Goal: Transaction & Acquisition: Purchase product/service

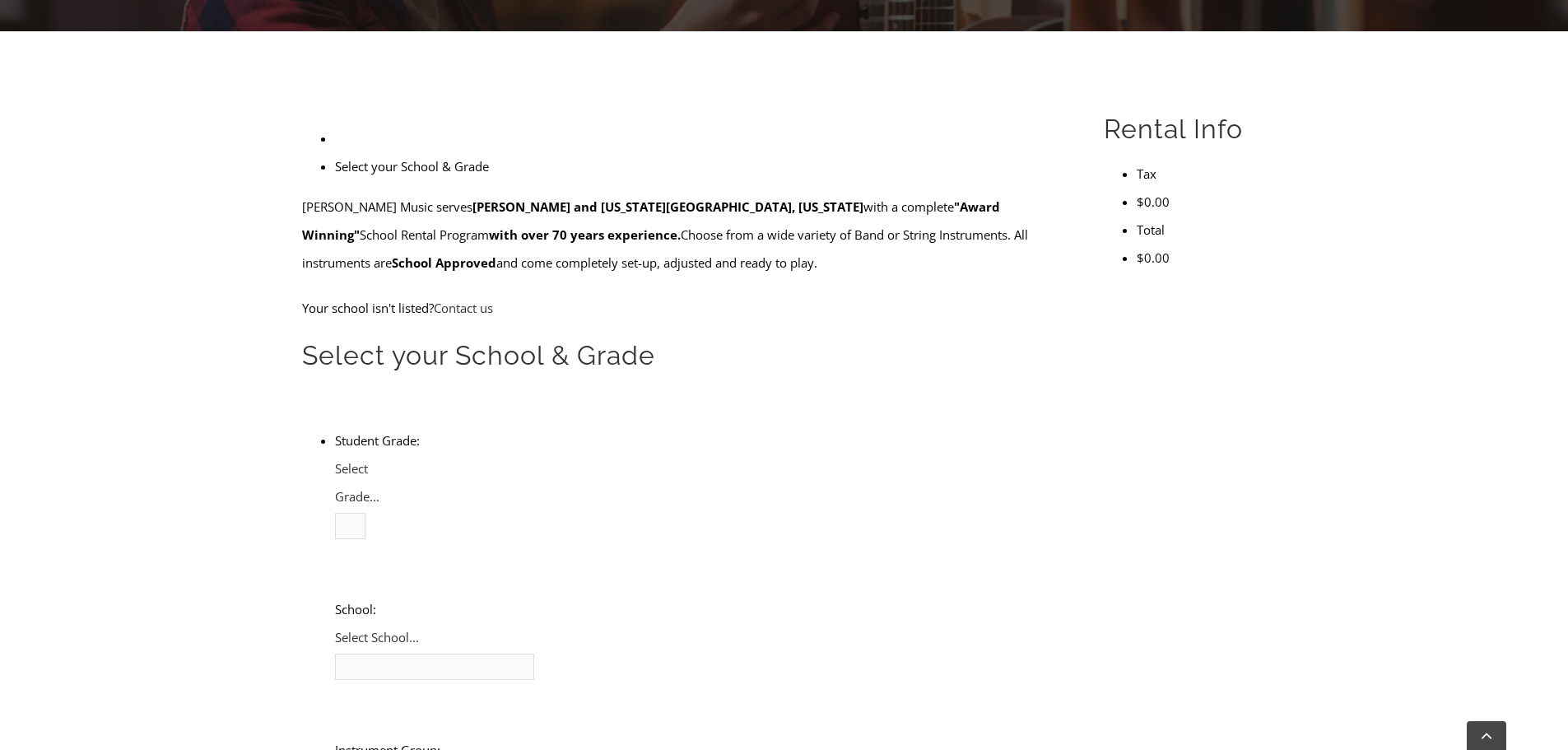
scroll to position [461, 0]
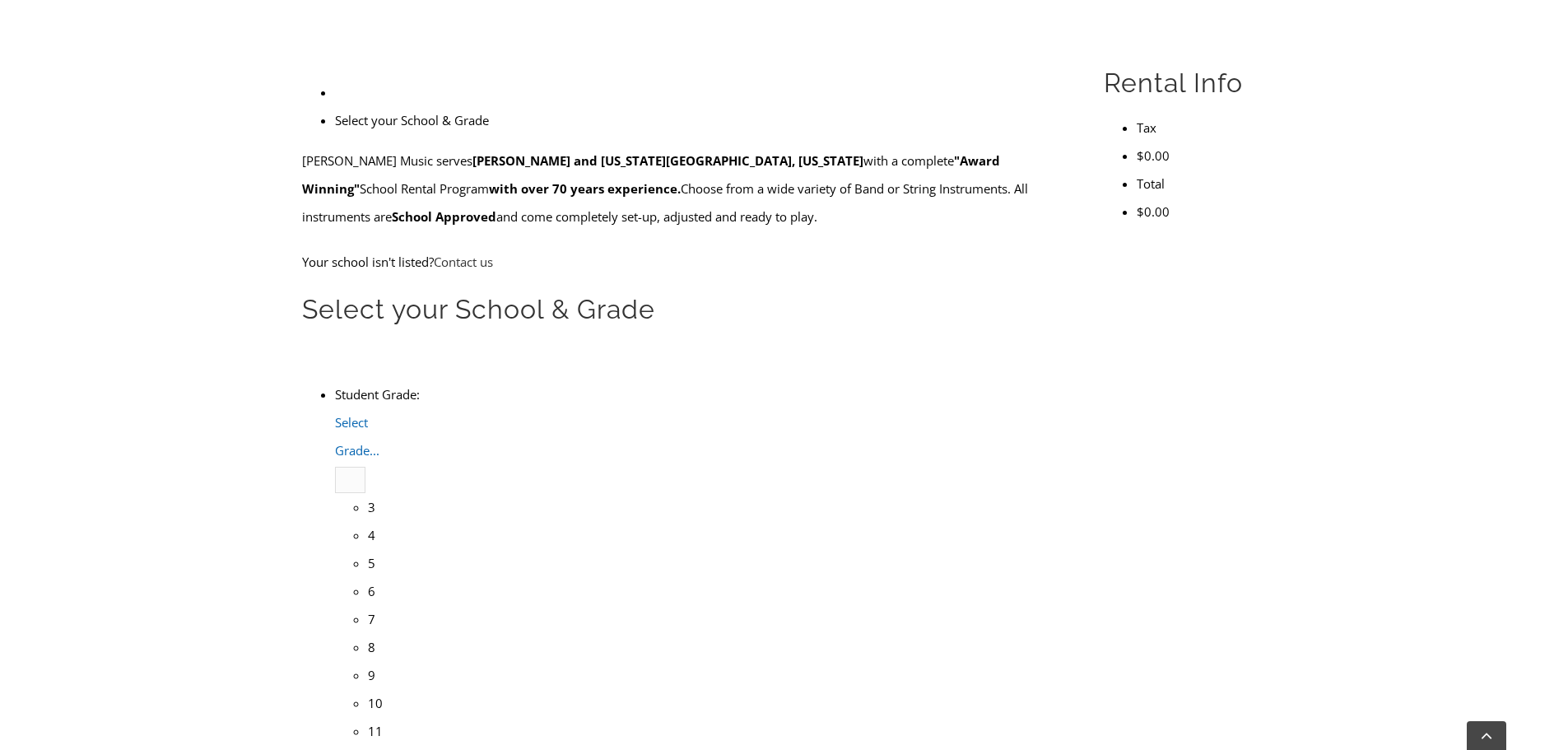
click at [380, 414] on span "Select Grade..." at bounding box center [357, 436] width 44 height 44
click at [368, 521] on li "4" at bounding box center [368, 535] width 0 height 28
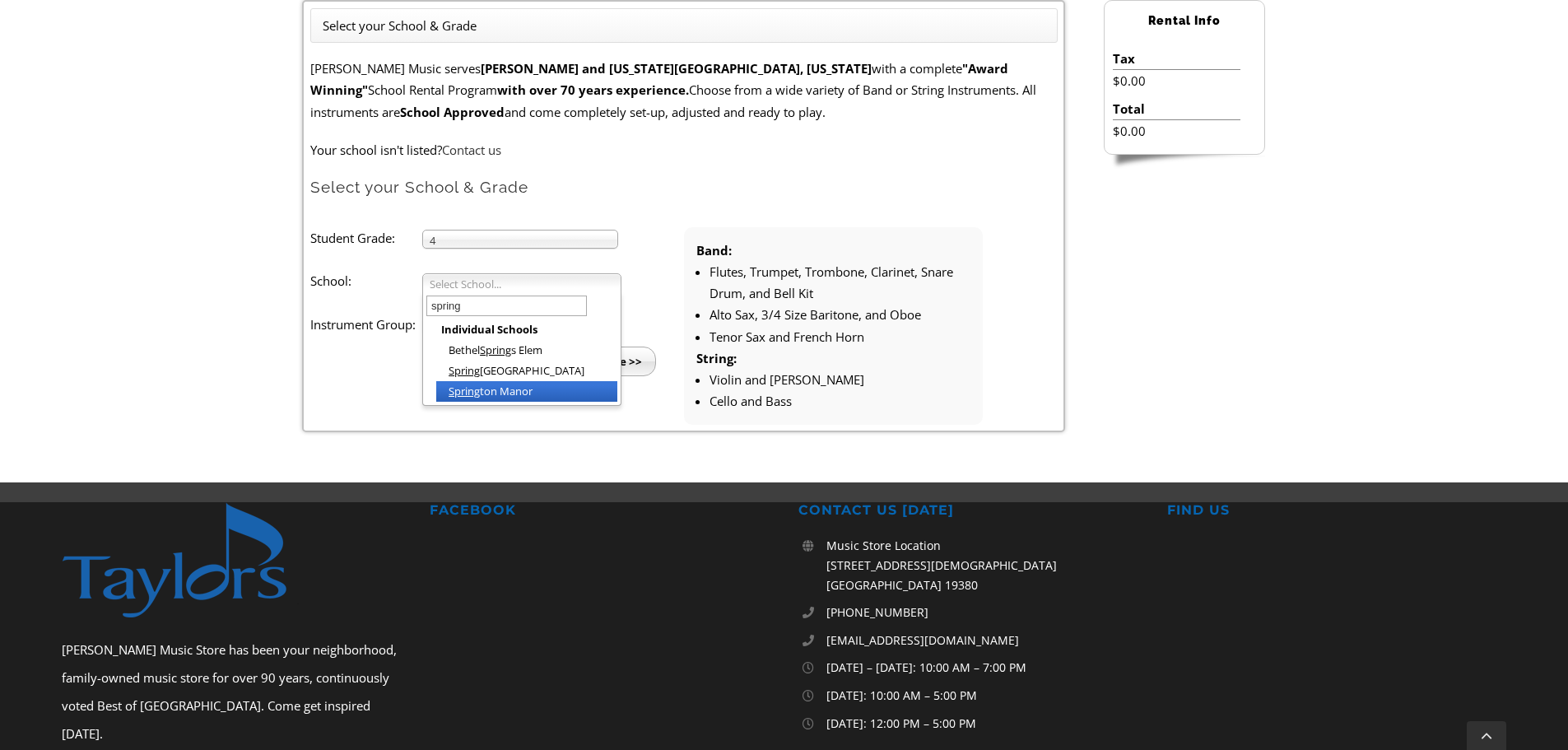
type input "spring"
click at [510, 392] on li "Spring ton Manor" at bounding box center [526, 391] width 181 height 21
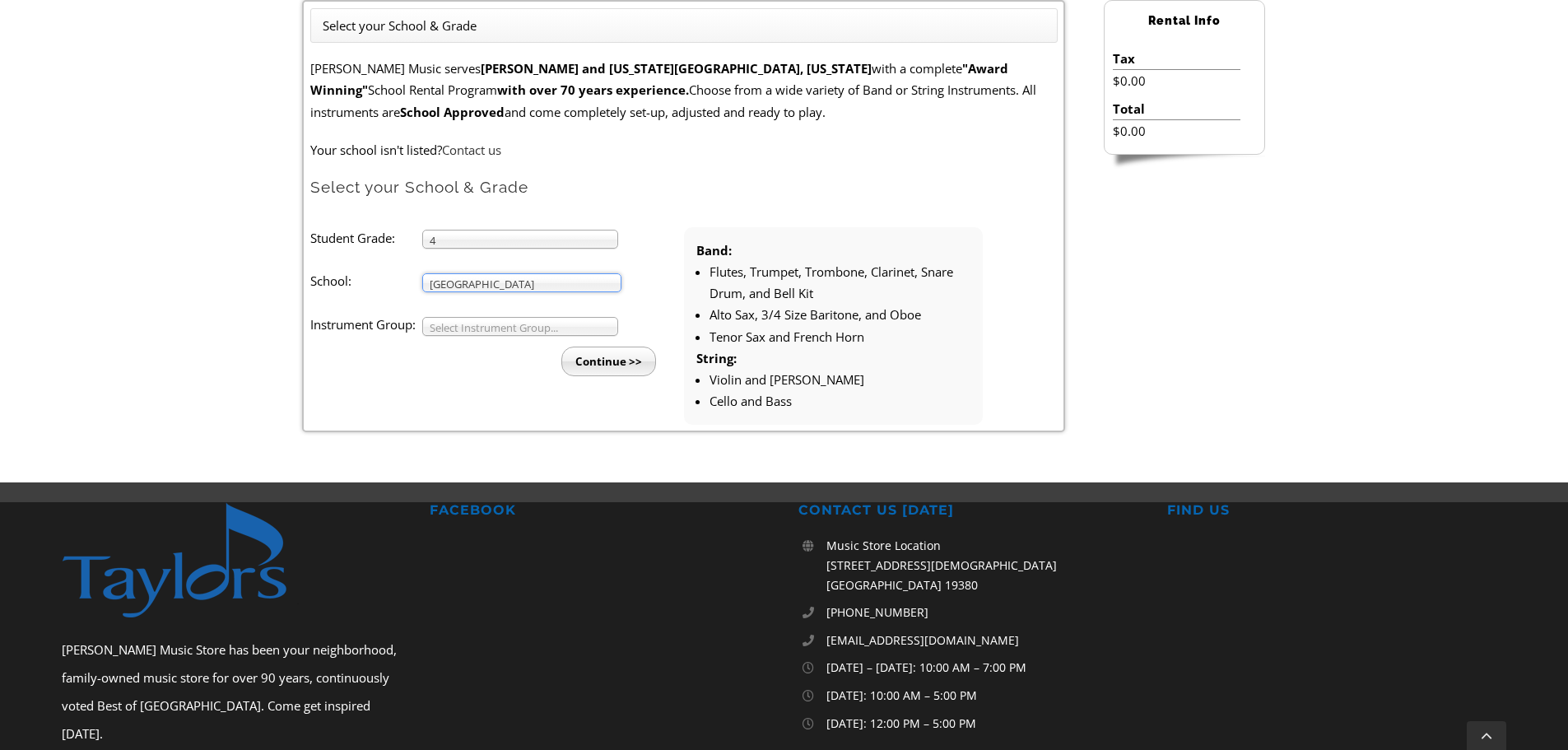
click at [503, 335] on div "Select Instrument Group..." at bounding box center [520, 326] width 196 height 19
click at [503, 335] on div "Band Band Strings" at bounding box center [520, 326] width 196 height 19
click at [580, 327] on span "Band" at bounding box center [513, 328] width 166 height 20
click at [496, 347] on li "Band" at bounding box center [525, 345] width 178 height 21
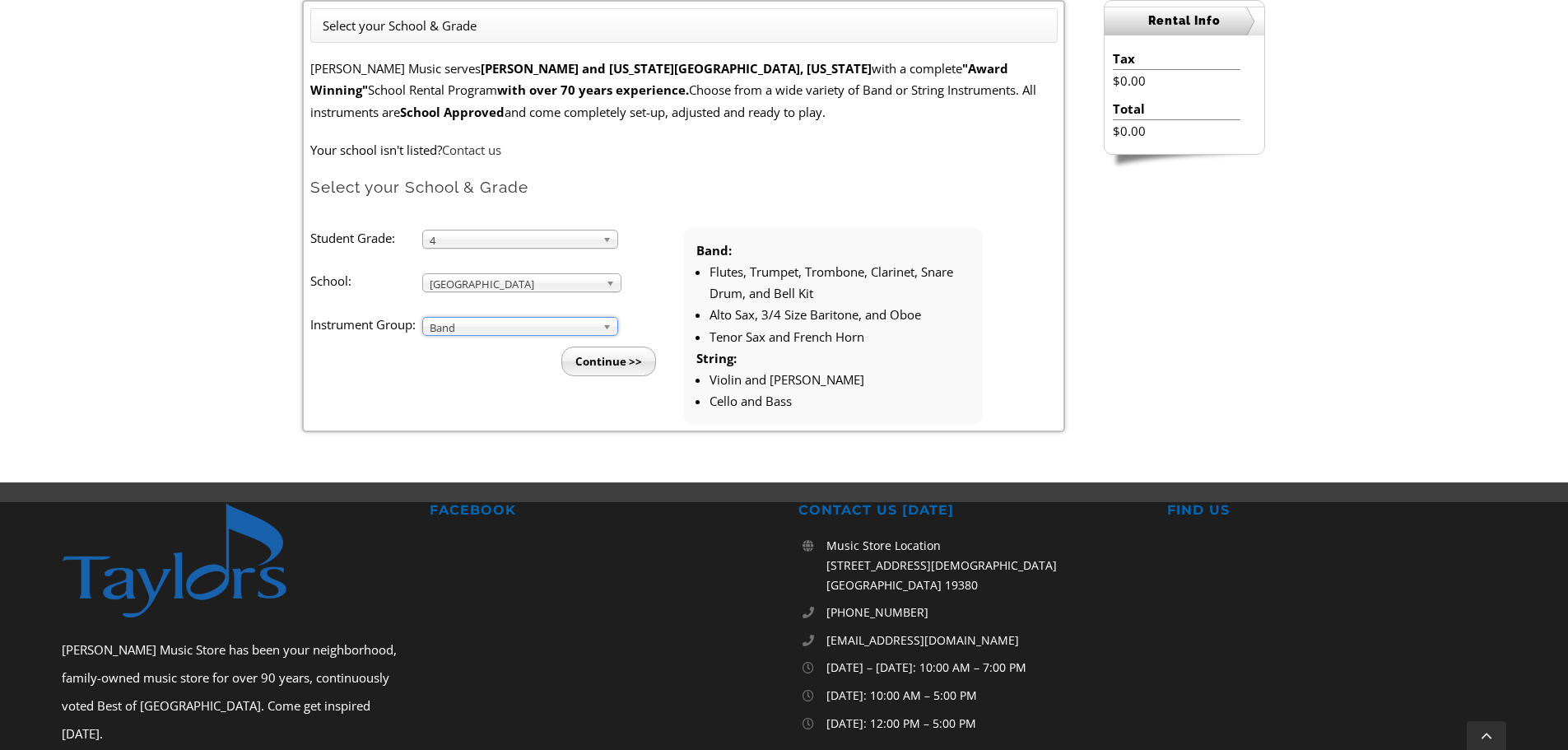
click at [625, 371] on input "Continue >>" at bounding box center [609, 362] width 95 height 30
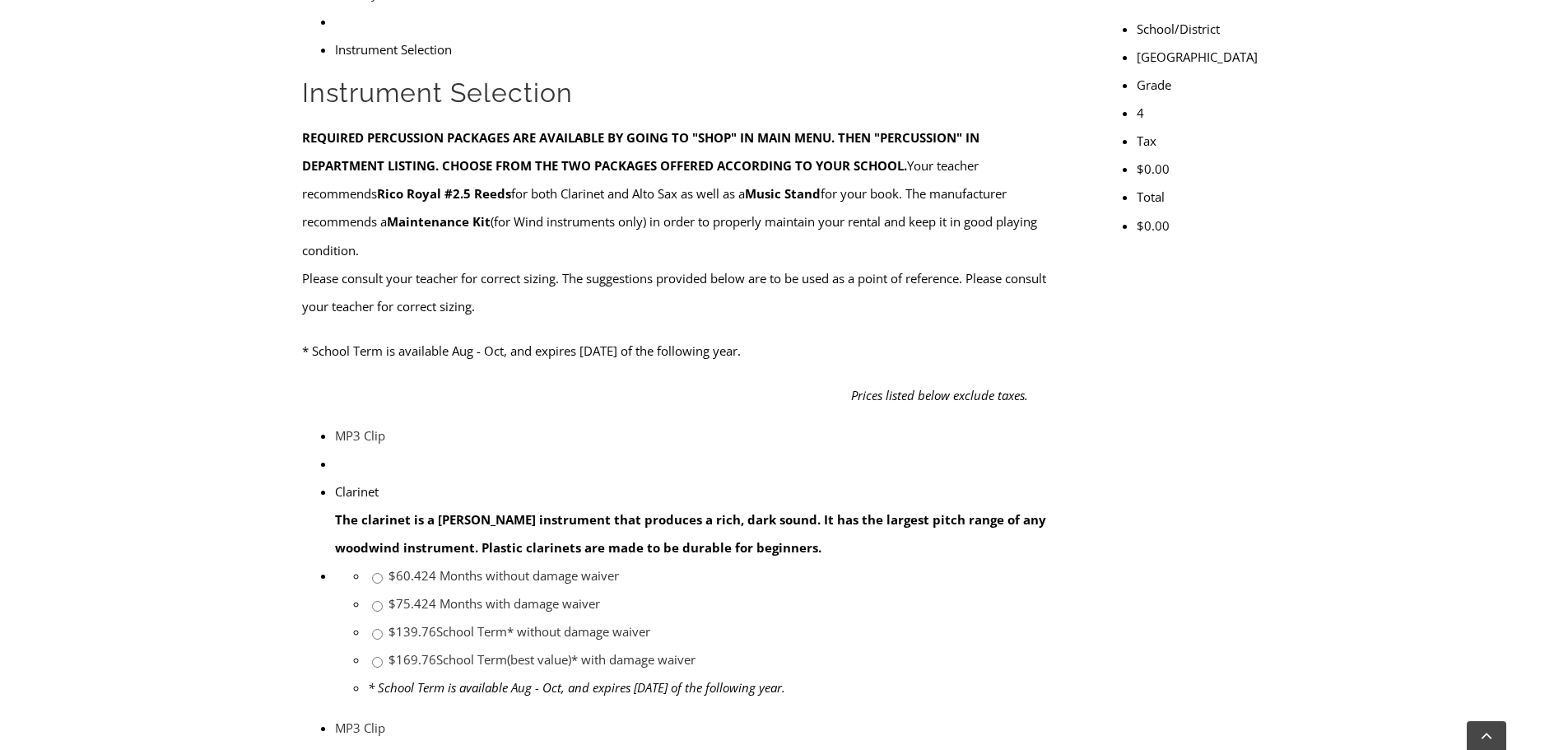
scroll to position [593, 0]
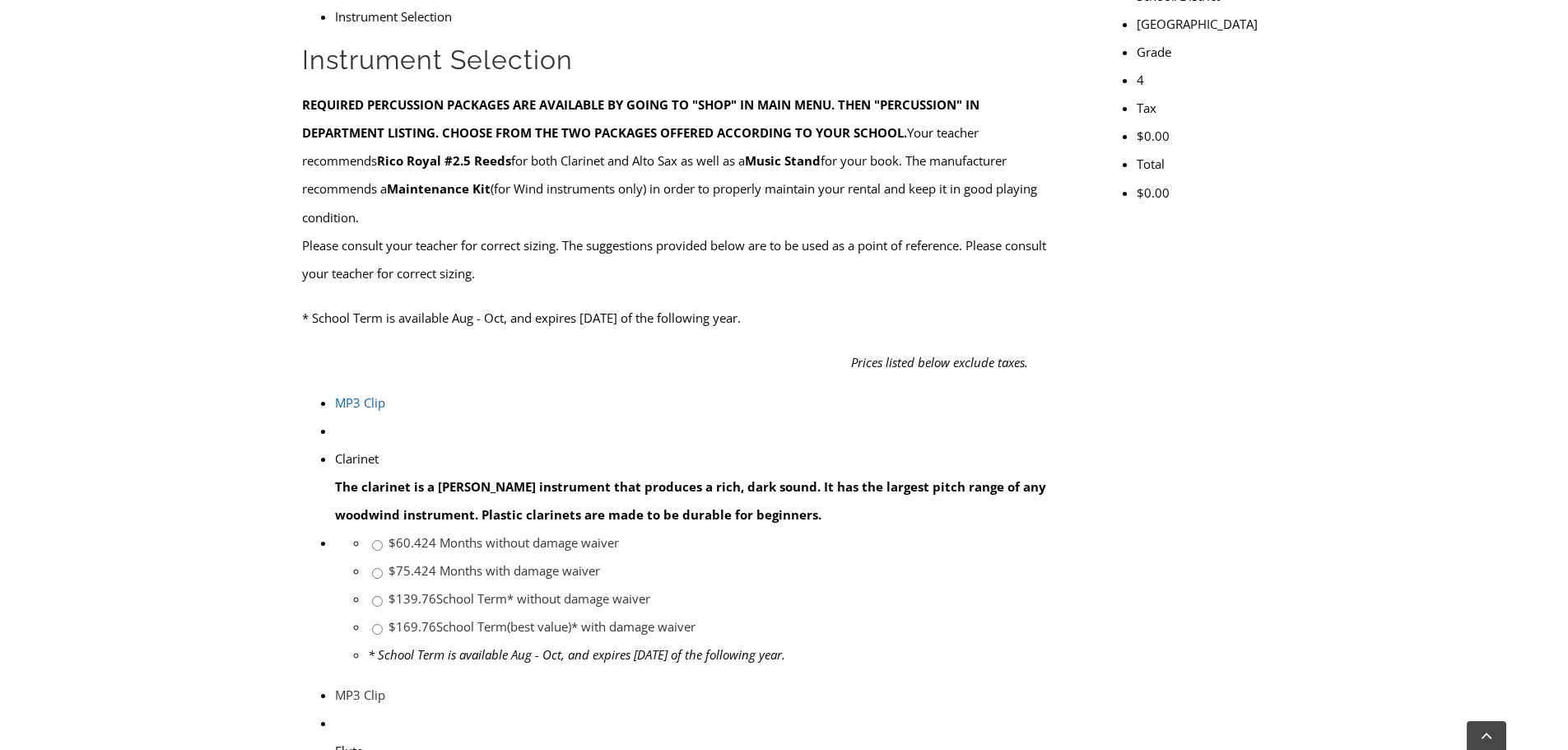
click at [335, 394] on link "MP3 Clip" at bounding box center [360, 402] width 50 height 16
click at [335, 687] on link "MP3 Clip" at bounding box center [360, 695] width 50 height 16
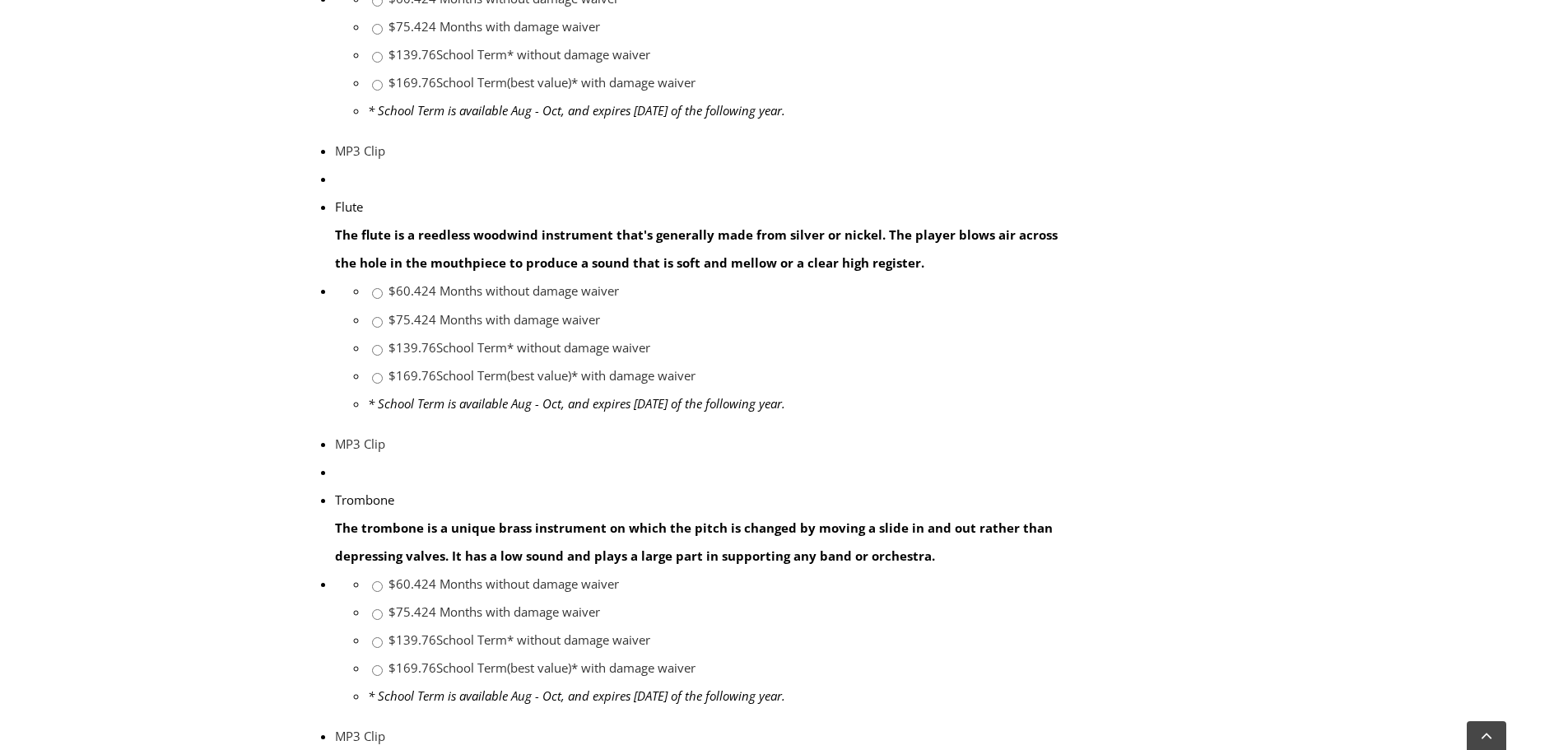
scroll to position [1140, 0]
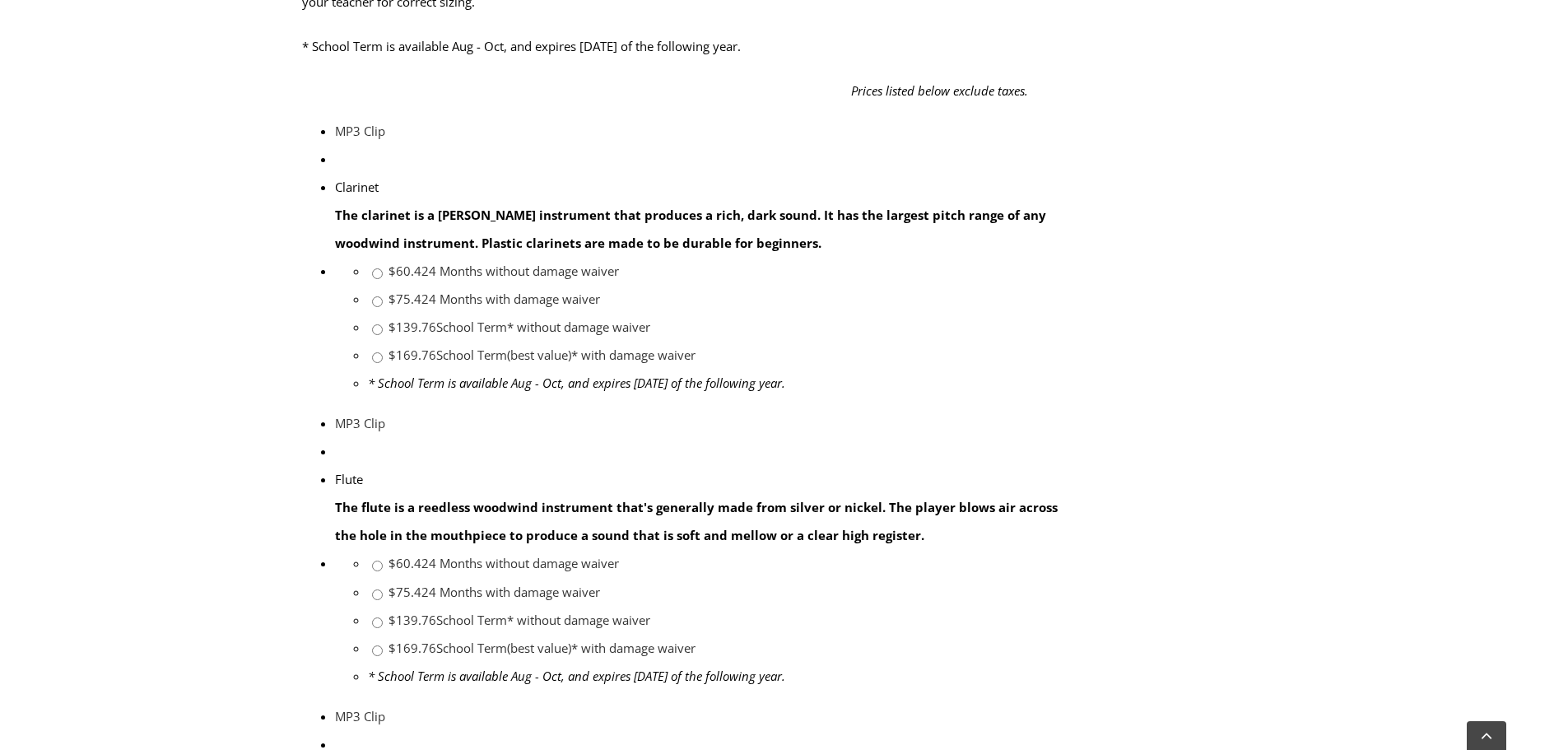
scroll to position [902, 0]
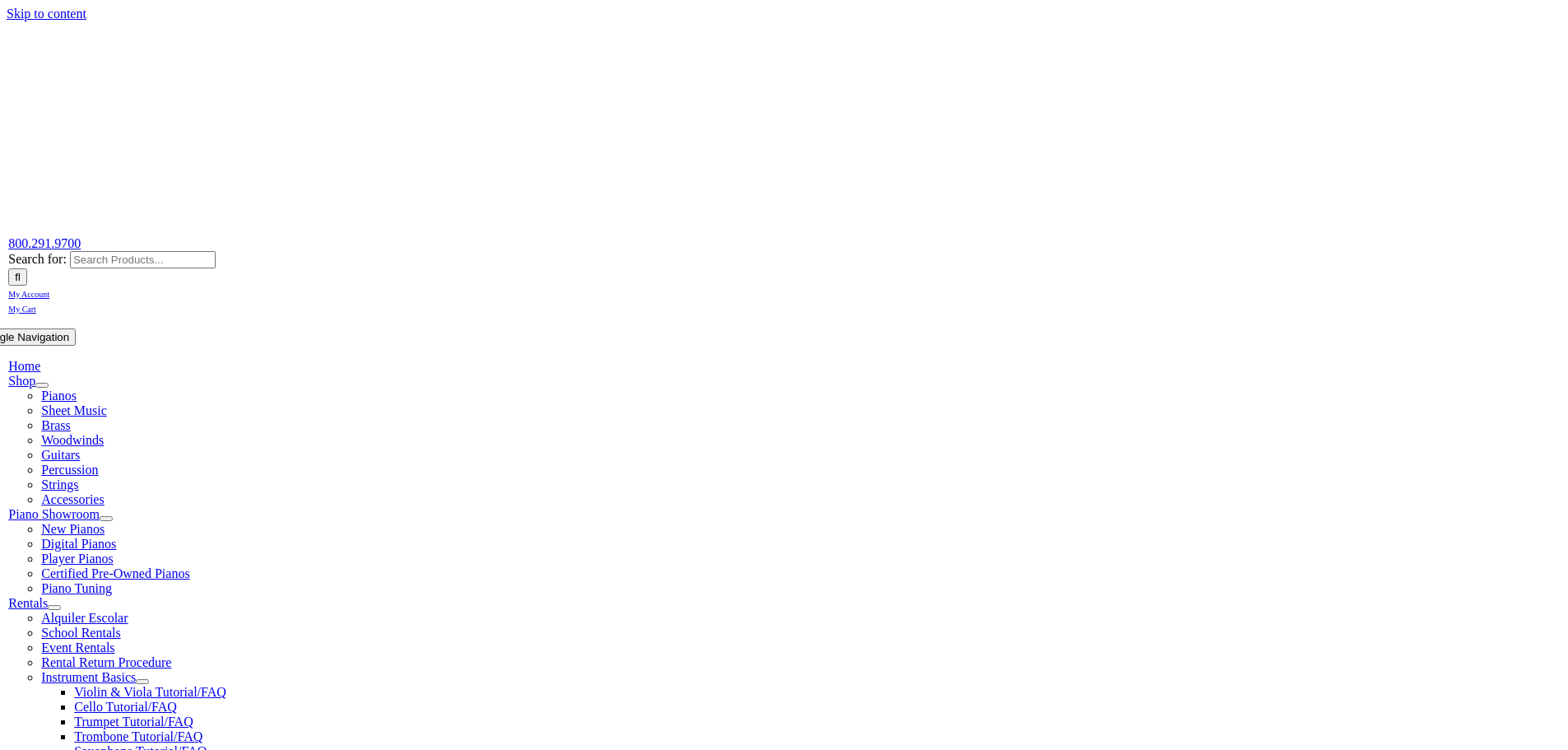
scroll to position [361, 0]
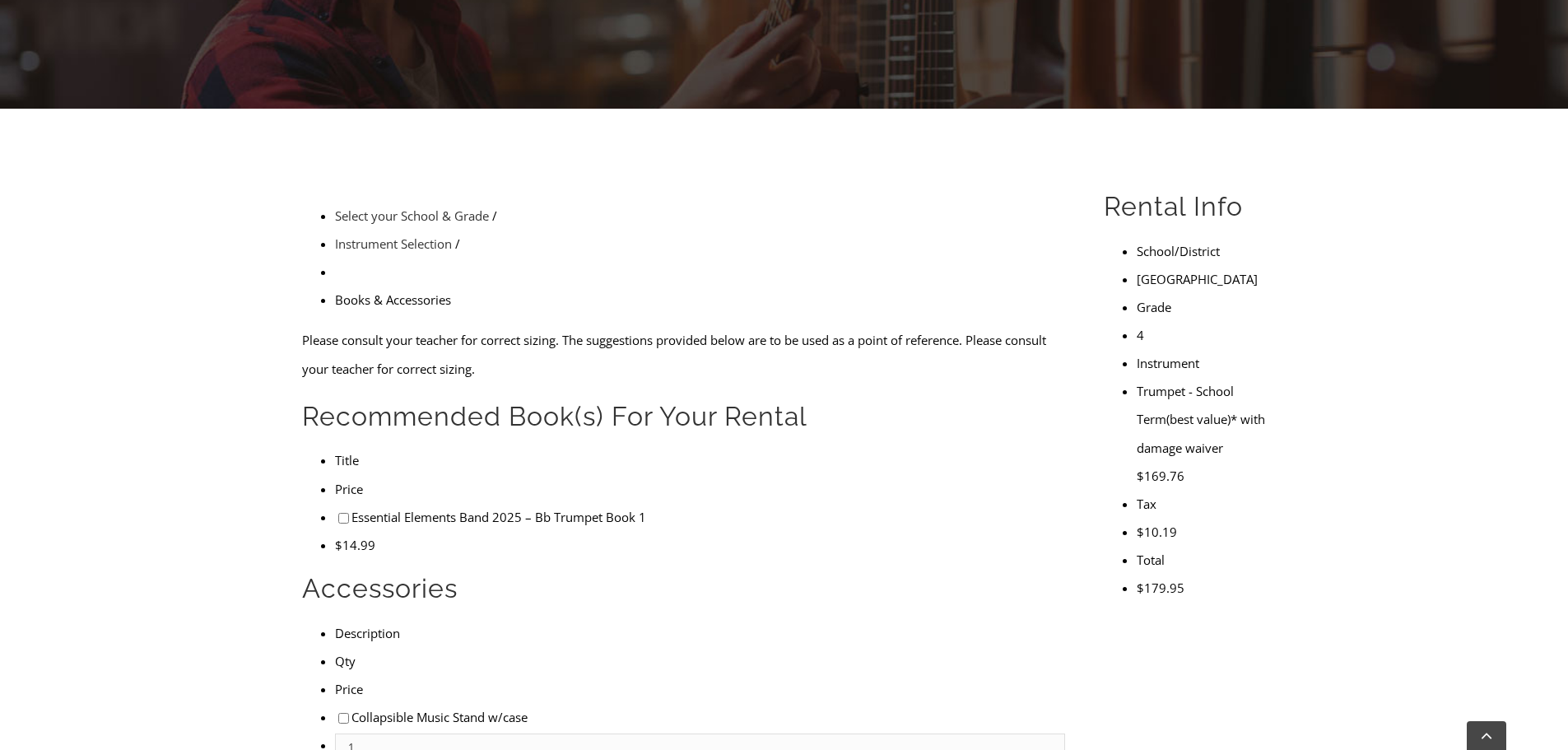
scroll to position [372, 0]
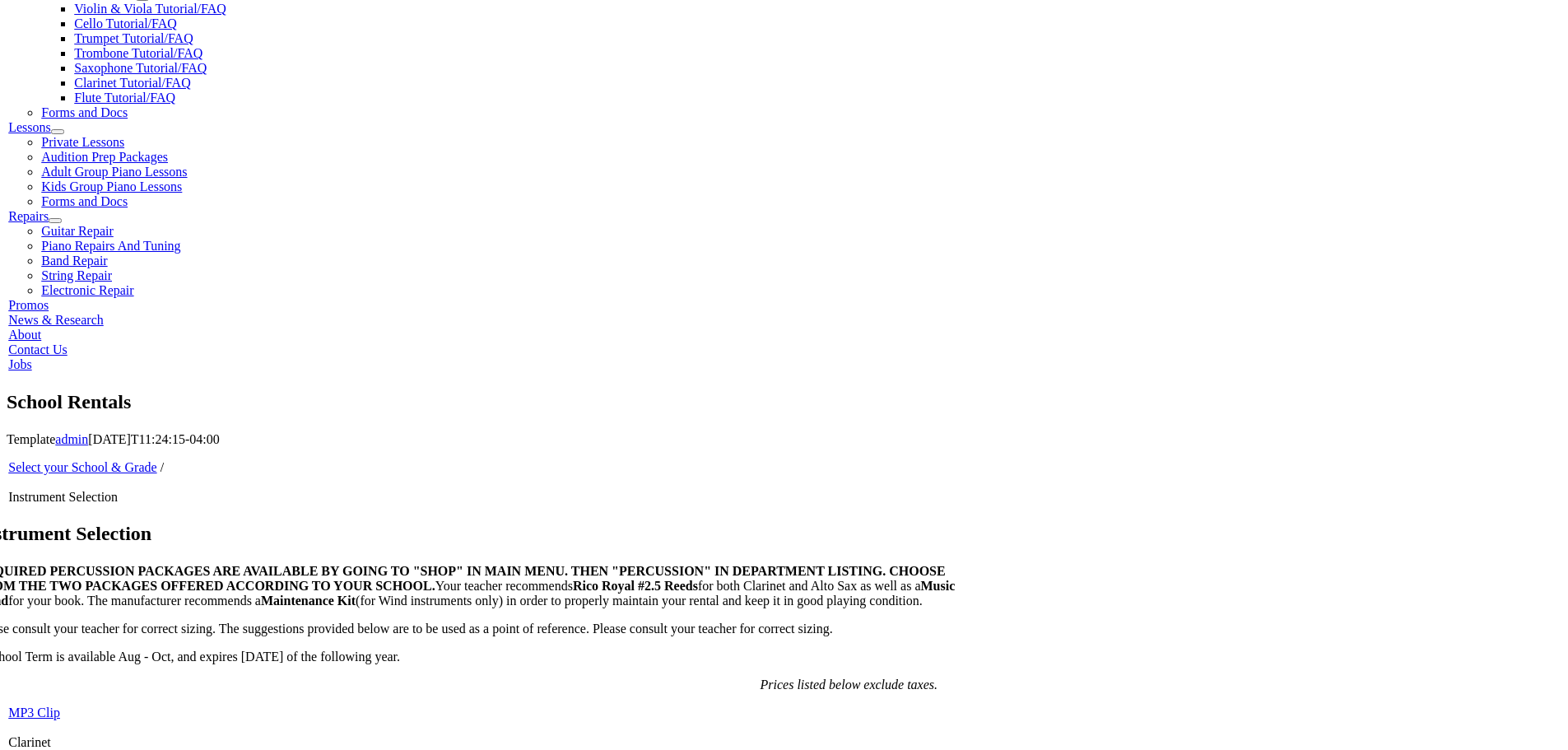
scroll to position [717, 0]
